Goal: Task Accomplishment & Management: Complete application form

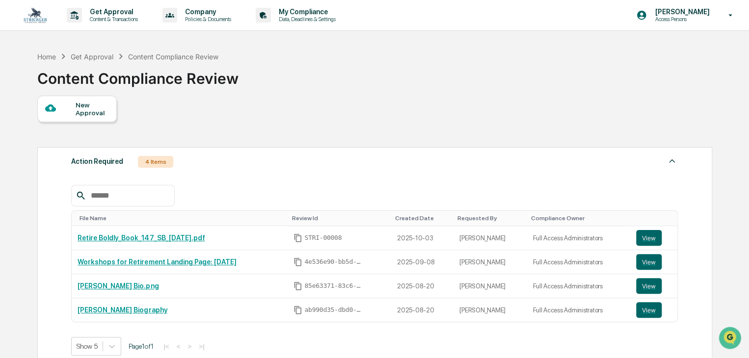
click at [77, 106] on div "New Approval" at bounding box center [92, 109] width 33 height 16
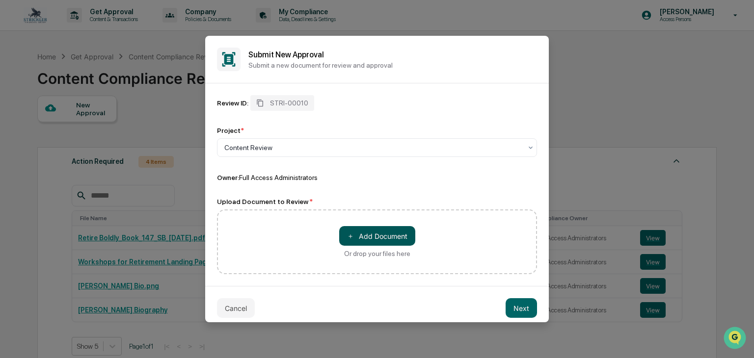
click at [347, 236] on span "＋" at bounding box center [350, 236] width 7 height 9
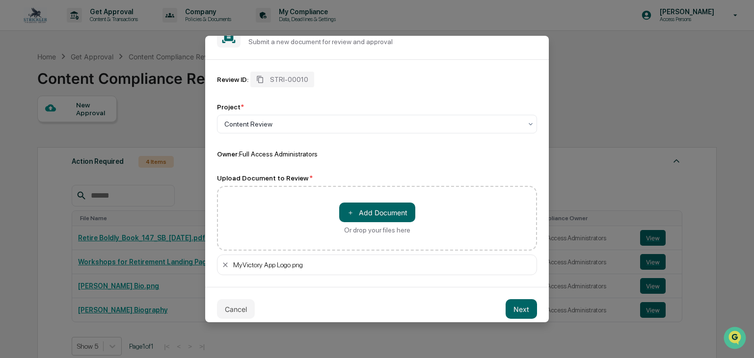
scroll to position [33, 0]
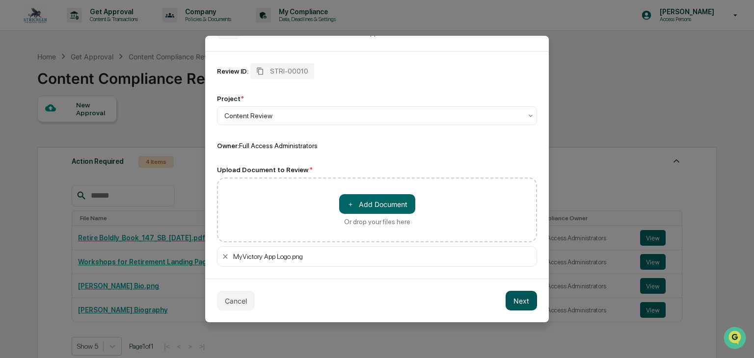
click at [513, 300] on button "Next" at bounding box center [520, 301] width 31 height 20
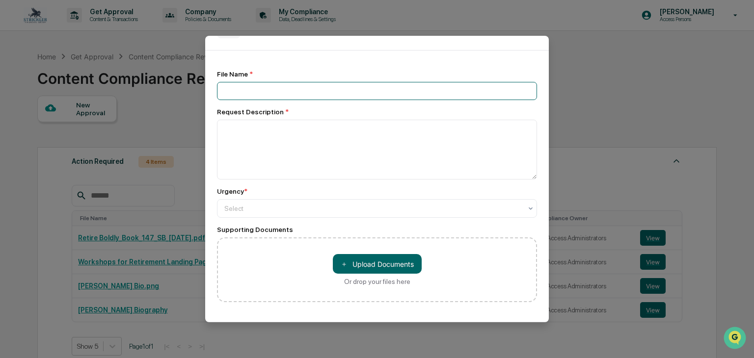
click at [266, 89] on input at bounding box center [377, 91] width 320 height 18
type input "**********"
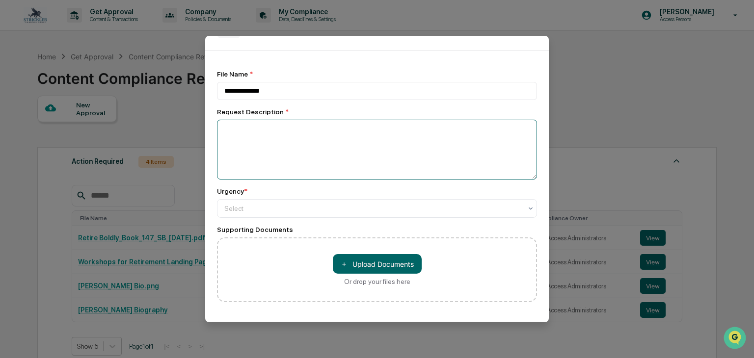
click at [294, 138] on textarea at bounding box center [377, 150] width 320 height 60
type textarea "*"
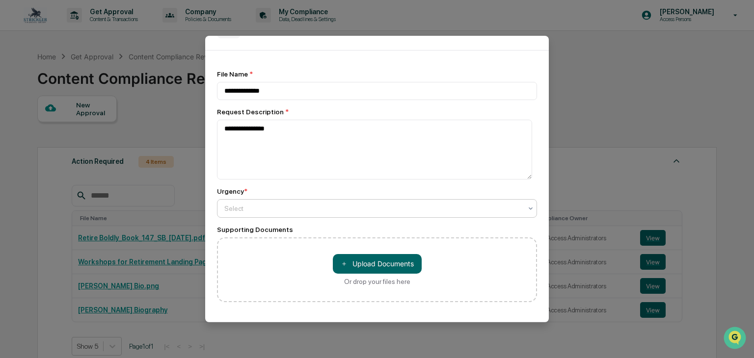
click at [280, 201] on div "Select" at bounding box center [377, 208] width 320 height 19
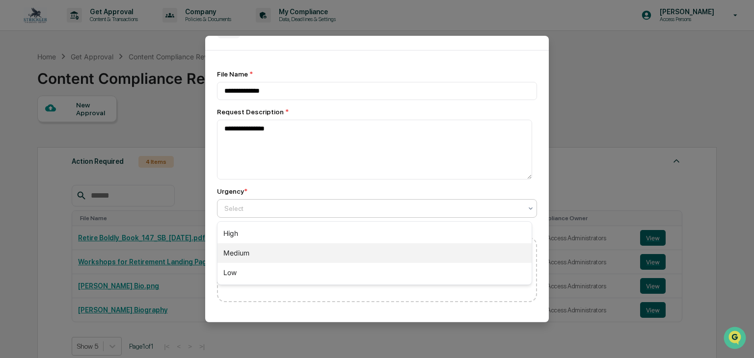
click at [287, 254] on div "Medium" at bounding box center [374, 253] width 314 height 20
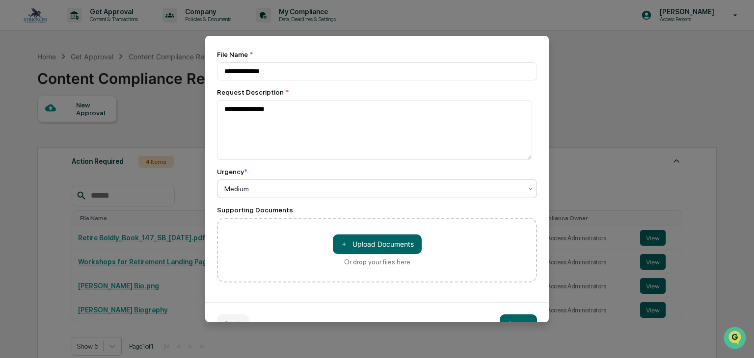
scroll to position [78, 0]
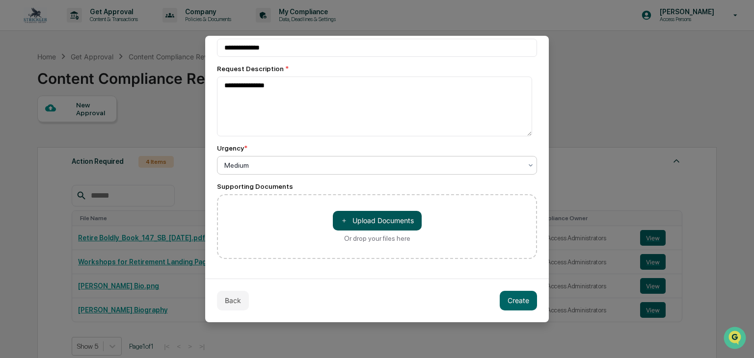
click at [384, 214] on button "＋ Upload Documents" at bounding box center [377, 221] width 89 height 20
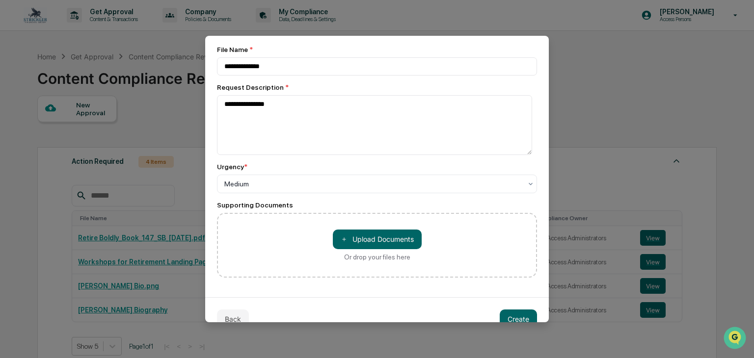
scroll to position [0, 0]
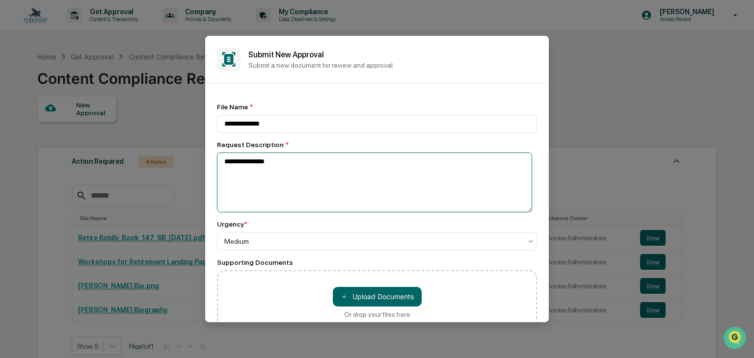
drag, startPoint x: 241, startPoint y: 161, endPoint x: 215, endPoint y: 164, distance: 26.2
click at [215, 164] on div "**********" at bounding box center [376, 218] width 343 height 271
type textarea "**********"
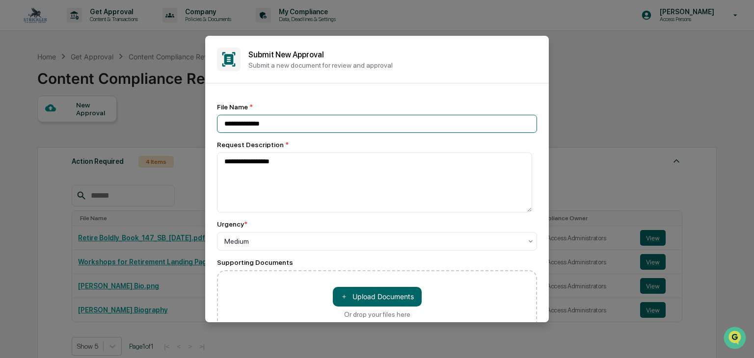
click at [258, 124] on input "**********" at bounding box center [377, 124] width 320 height 18
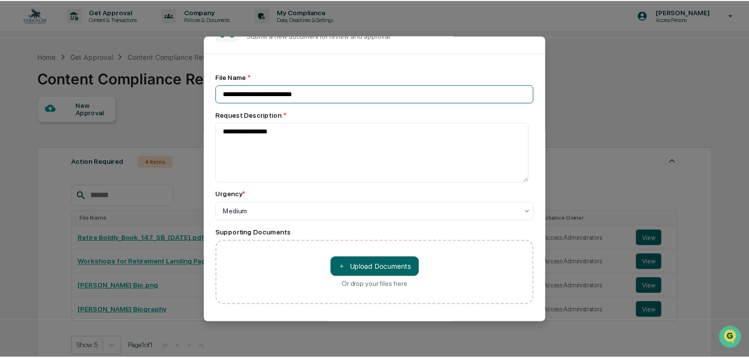
scroll to position [78, 0]
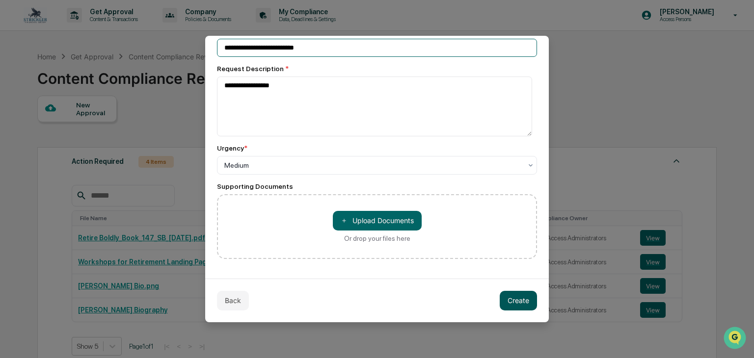
type input "**********"
click at [511, 299] on button "Create" at bounding box center [518, 301] width 37 height 20
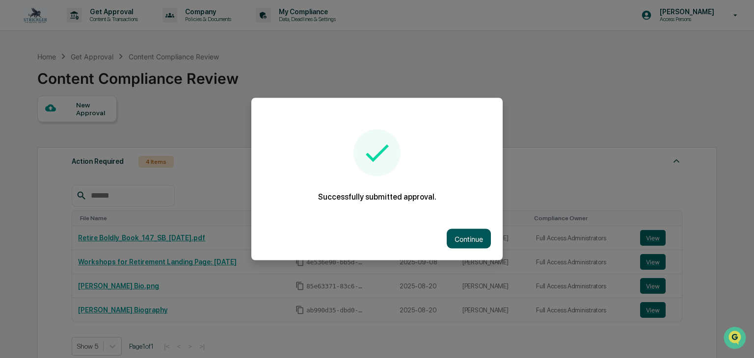
click at [447, 233] on button "Continue" at bounding box center [469, 239] width 44 height 20
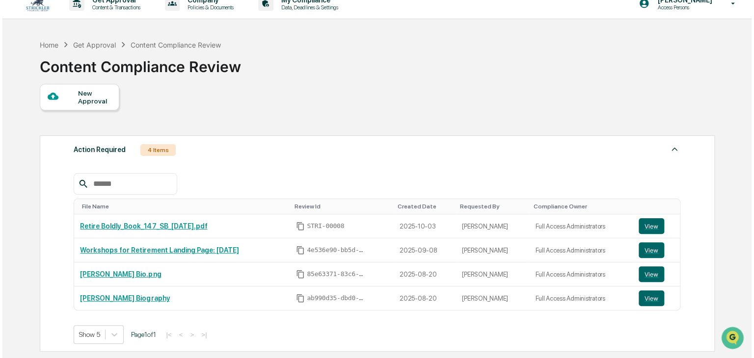
scroll to position [0, 0]
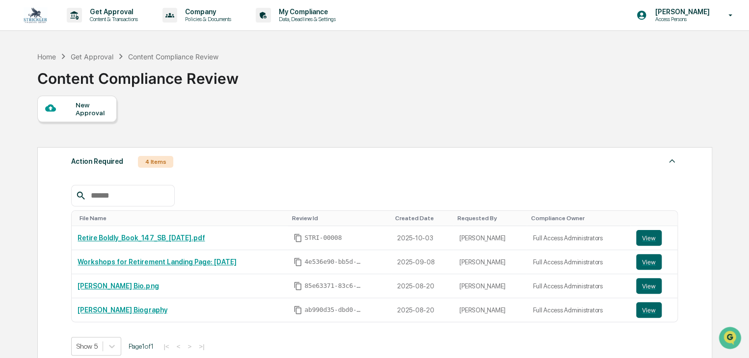
click at [105, 104] on div "New Approval" at bounding box center [92, 109] width 33 height 16
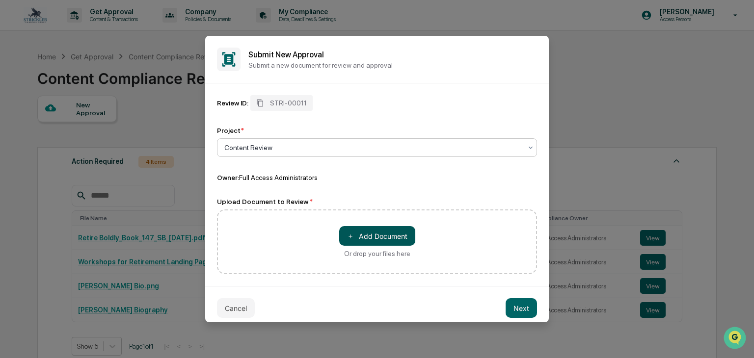
click at [367, 237] on button "＋ Add Document" at bounding box center [377, 236] width 76 height 20
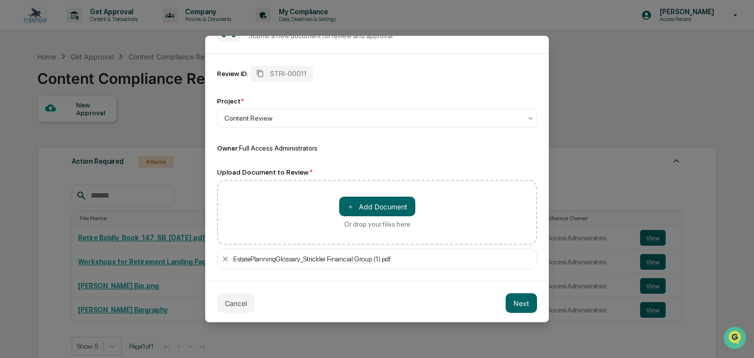
scroll to position [33, 0]
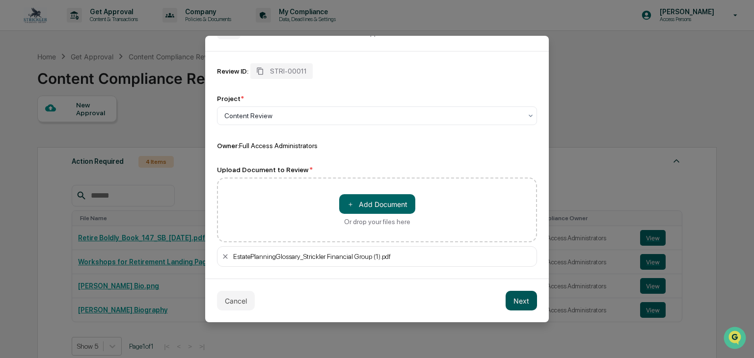
click at [521, 296] on button "Next" at bounding box center [520, 301] width 31 height 20
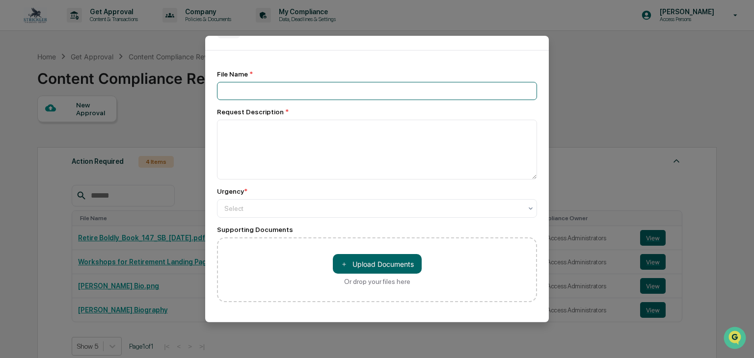
click at [302, 88] on input at bounding box center [377, 91] width 320 height 18
type input "**********"
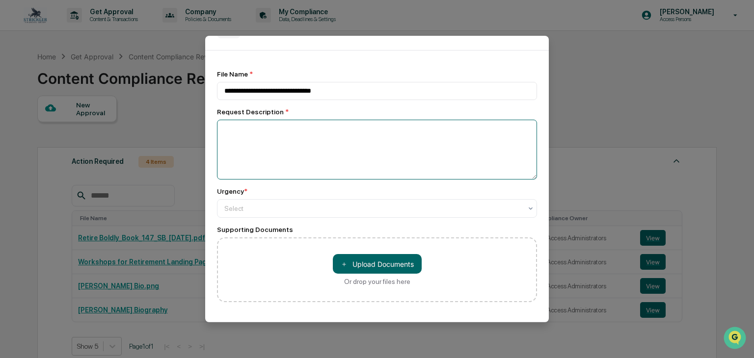
click at [267, 142] on textarea at bounding box center [377, 150] width 320 height 60
type textarea "**********"
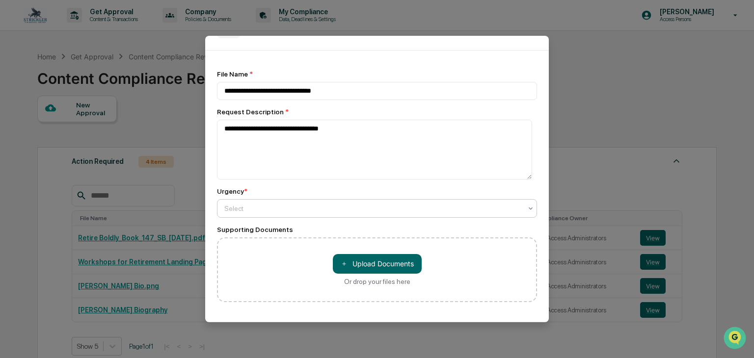
click at [245, 212] on div at bounding box center [372, 209] width 297 height 10
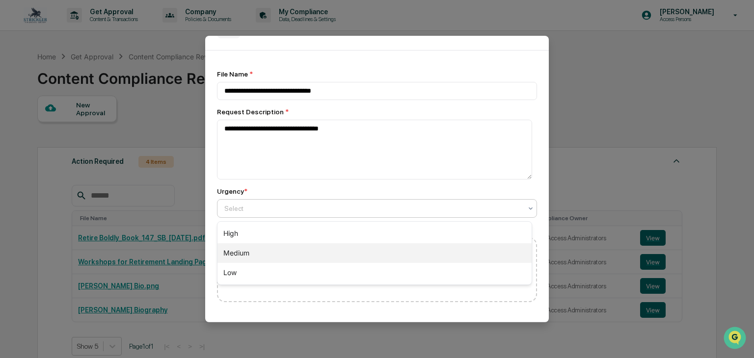
click at [241, 250] on div "Medium" at bounding box center [374, 253] width 314 height 20
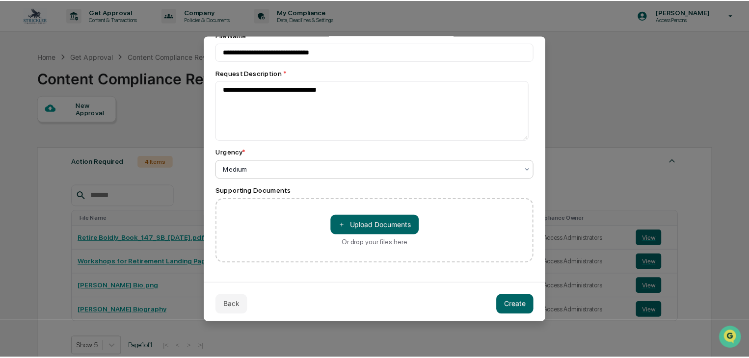
scroll to position [78, 0]
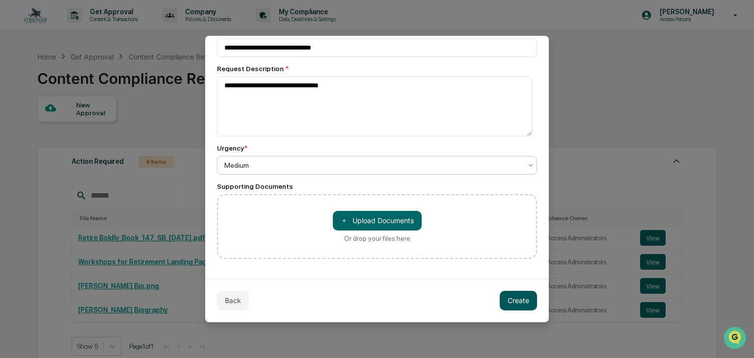
click at [512, 297] on button "Create" at bounding box center [518, 301] width 37 height 20
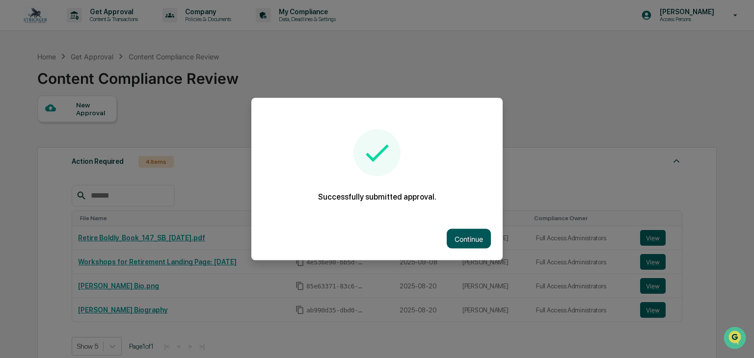
click at [462, 237] on button "Continue" at bounding box center [469, 239] width 44 height 20
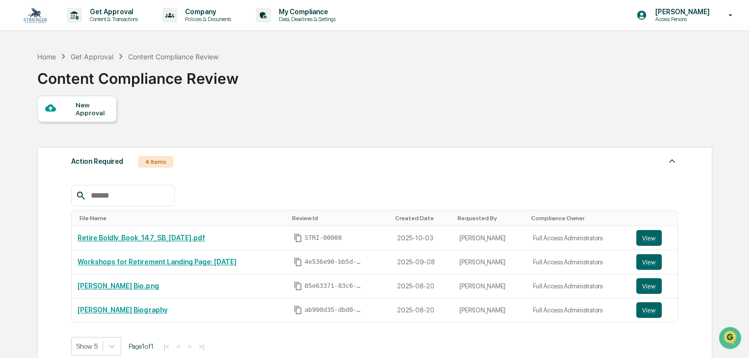
drag, startPoint x: 464, startPoint y: 194, endPoint x: 460, endPoint y: 190, distance: 6.2
click at [457, 189] on div at bounding box center [374, 196] width 606 height 22
click at [279, 185] on div at bounding box center [374, 196] width 606 height 22
drag, startPoint x: 279, startPoint y: 185, endPoint x: 265, endPoint y: 185, distance: 14.2
click at [261, 185] on div "File Name Review Id Created Date Requested By Compliance Owner Retire Boldly_Bo…" at bounding box center [374, 262] width 606 height 185
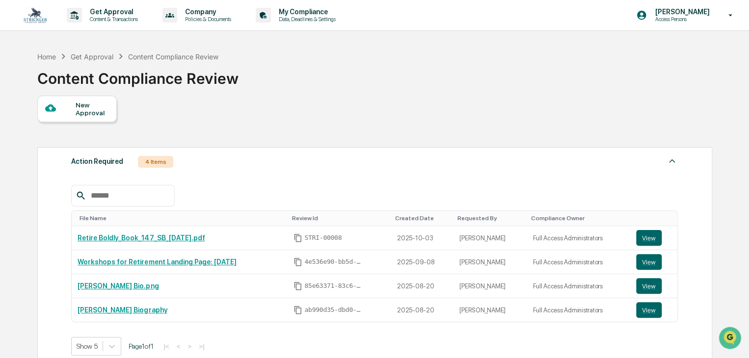
click at [257, 185] on div "File Name Review Id Created Date Requested By Compliance Owner Retire Boldly_Bo…" at bounding box center [374, 262] width 606 height 185
click at [251, 181] on div "File Name Review Id Created Date Requested By Compliance Owner Retire Boldly_Bo…" at bounding box center [374, 262] width 606 height 185
drag, startPoint x: 262, startPoint y: 186, endPoint x: 256, endPoint y: 186, distance: 5.9
click at [256, 186] on div at bounding box center [374, 196] width 606 height 22
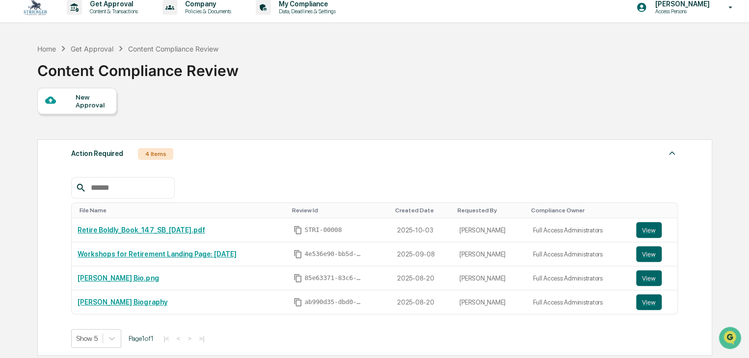
scroll to position [0, 0]
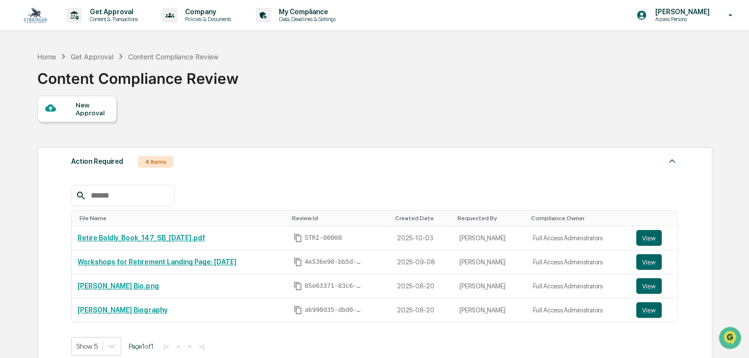
drag, startPoint x: 291, startPoint y: 184, endPoint x: 285, endPoint y: 184, distance: 5.9
click at [285, 184] on div "File Name Review Id Created Date Requested By Compliance Owner Retire Boldly_Bo…" at bounding box center [374, 262] width 606 height 185
